Goal: Find contact information: Find contact information

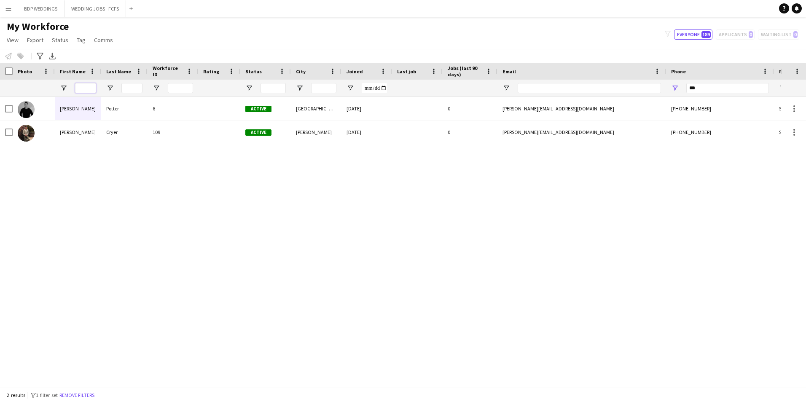
drag, startPoint x: 83, startPoint y: 86, endPoint x: 115, endPoint y: 88, distance: 31.7
click at [83, 86] on input "First Name Filter Input" at bounding box center [85, 88] width 21 height 10
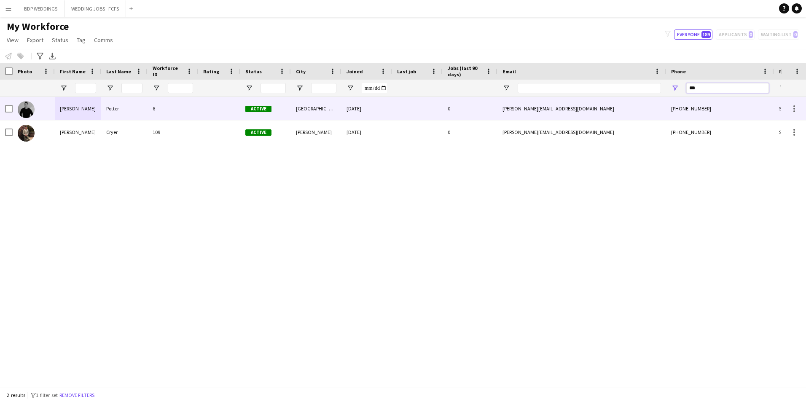
drag, startPoint x: 714, startPoint y: 88, endPoint x: 602, endPoint y: 103, distance: 113.0
click at [605, 102] on div "Workforce Details Photo First Name" at bounding box center [403, 225] width 806 height 324
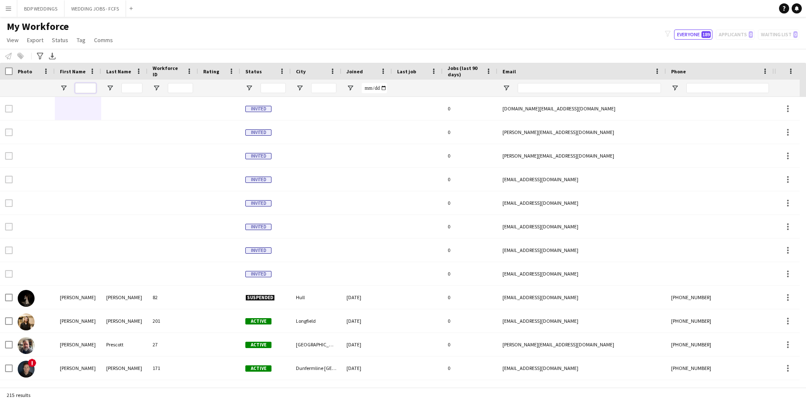
click at [84, 87] on input "First Name Filter Input" at bounding box center [85, 88] width 21 height 10
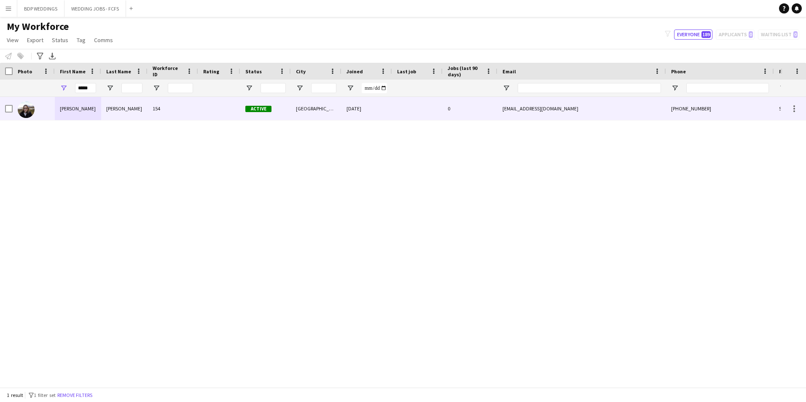
click at [66, 115] on div "[PERSON_NAME]" at bounding box center [78, 108] width 46 height 23
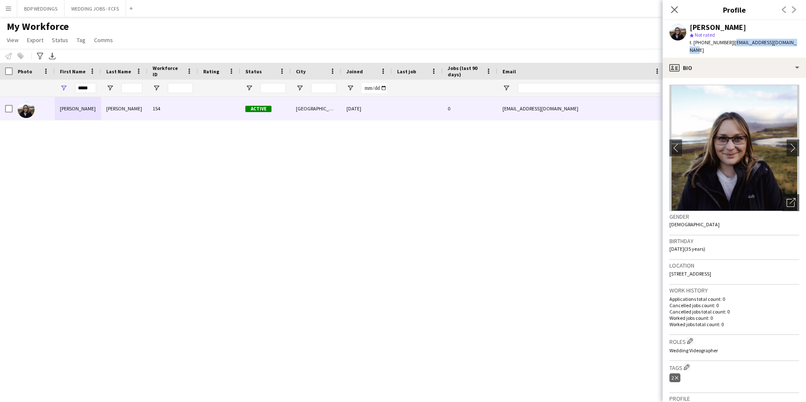
drag, startPoint x: 729, startPoint y: 42, endPoint x: 787, endPoint y: 43, distance: 57.3
click at [787, 43] on div "[PERSON_NAME] star Not rated t. [PHONE_NUMBER] | [EMAIL_ADDRESS][DOMAIN_NAME]" at bounding box center [733, 39] width 143 height 38
copy span "[EMAIL_ADDRESS][DOMAIN_NAME]"
drag, startPoint x: 91, startPoint y: 91, endPoint x: 32, endPoint y: 95, distance: 59.6
click at [32, 95] on div "*****" at bounding box center [457, 88] width 914 height 17
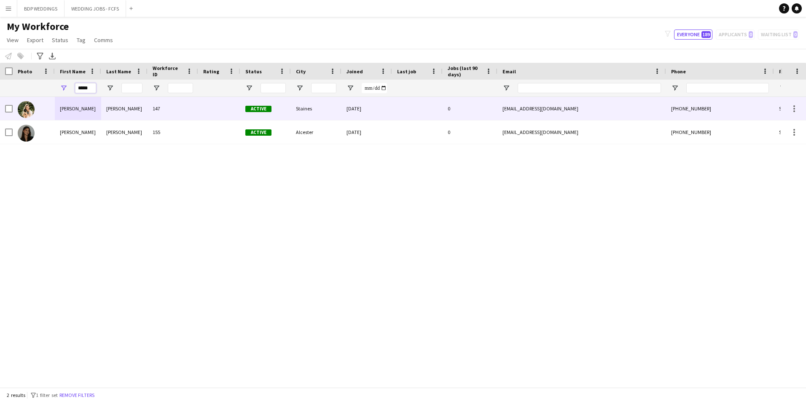
type input "*****"
click at [56, 113] on div "[PERSON_NAME]" at bounding box center [78, 108] width 46 height 23
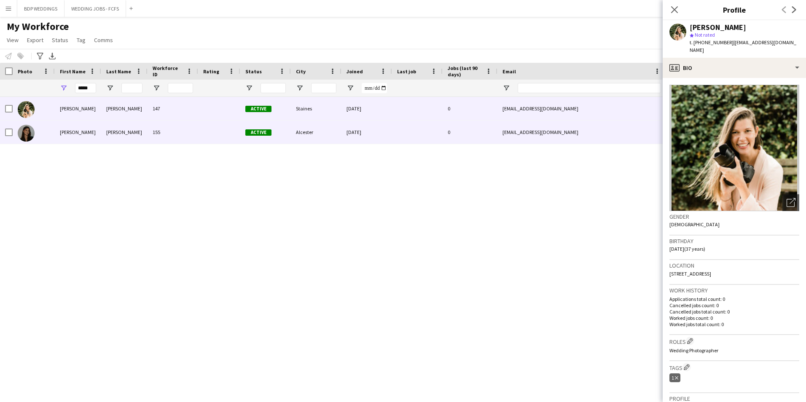
click at [110, 138] on div "[PERSON_NAME]" at bounding box center [124, 132] width 46 height 23
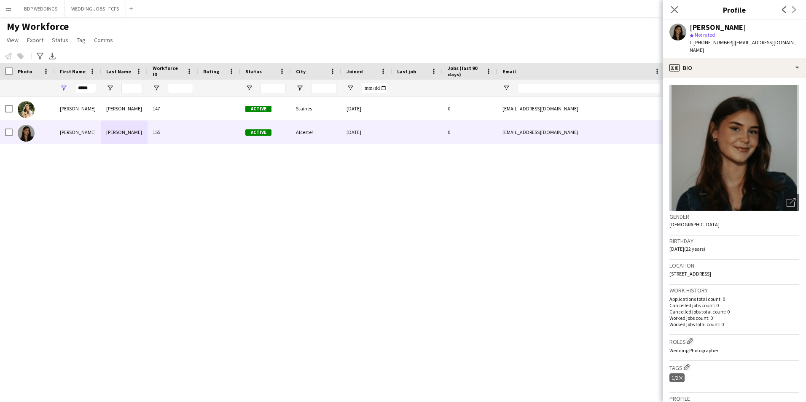
drag, startPoint x: 729, startPoint y: 43, endPoint x: 735, endPoint y: 50, distance: 9.0
click at [735, 50] on div "t. [PHONE_NUMBER] | [EMAIL_ADDRESS][DOMAIN_NAME]" at bounding box center [744, 46] width 110 height 15
copy span "[EMAIL_ADDRESS][DOMAIN_NAME]"
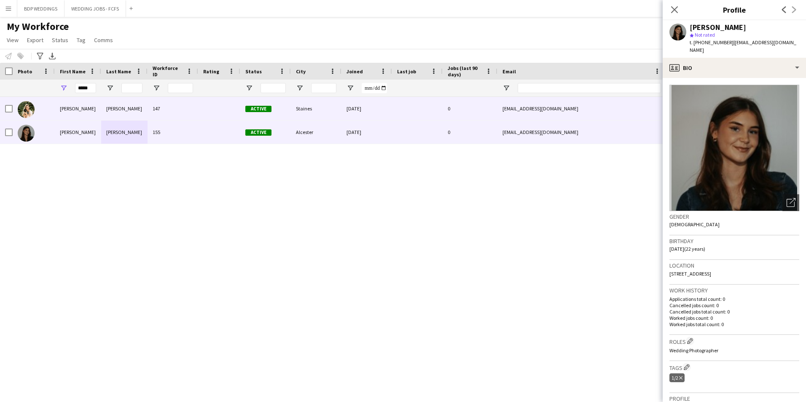
click at [194, 115] on div "147" at bounding box center [172, 108] width 51 height 23
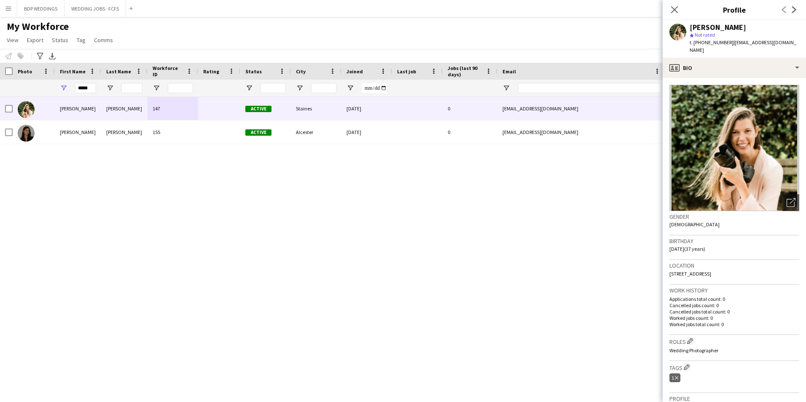
drag, startPoint x: 732, startPoint y: 42, endPoint x: 743, endPoint y: 53, distance: 15.2
click at [743, 53] on div "t. [PHONE_NUMBER] | [EMAIL_ADDRESS][DOMAIN_NAME]" at bounding box center [744, 46] width 110 height 15
copy span "[EMAIL_ADDRESS][DOMAIN_NAME]"
